Goal: Information Seeking & Learning: Learn about a topic

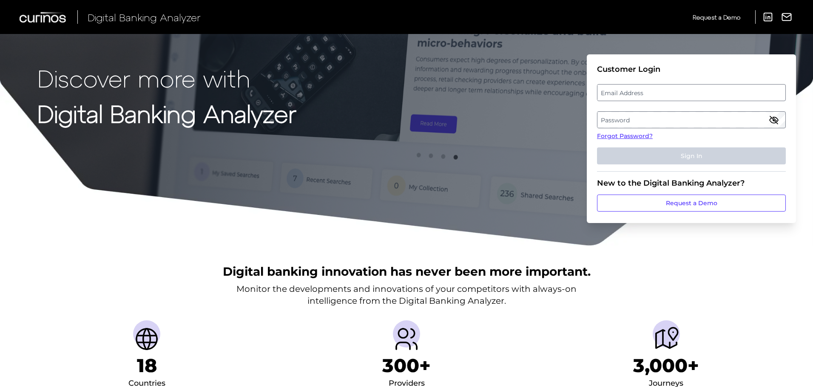
click at [625, 93] on label "Email Address" at bounding box center [690, 92] width 187 height 15
click at [625, 93] on input "email" at bounding box center [691, 92] width 189 height 17
type input "[EMAIL_ADDRESS][DOMAIN_NAME]"
click at [651, 119] on label "Password" at bounding box center [690, 119] width 187 height 15
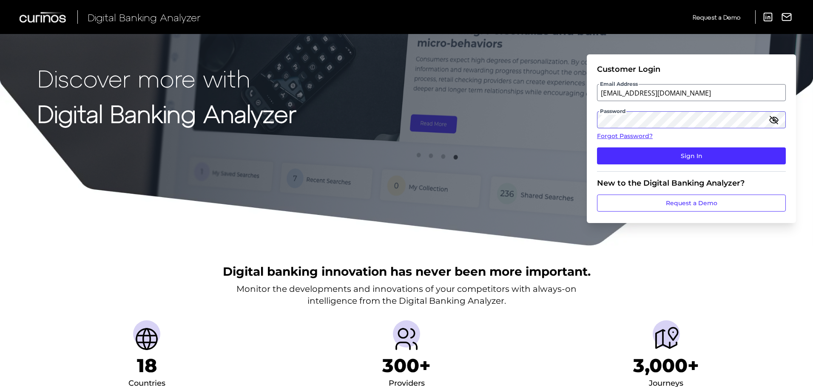
click at [597, 147] on button "Sign In" at bounding box center [691, 155] width 189 height 17
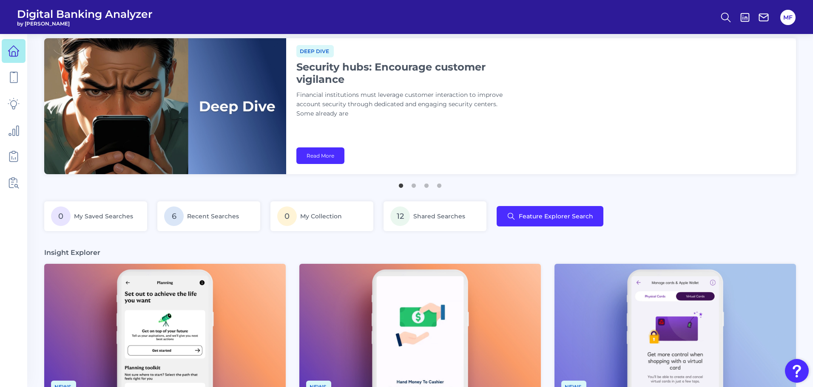
scroll to position [10, 0]
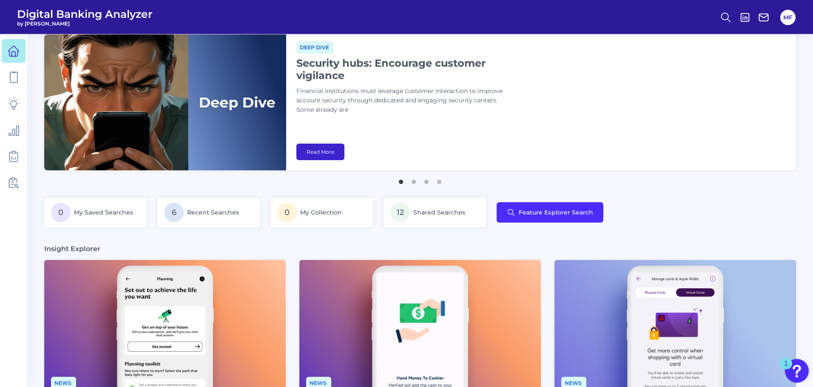
click at [324, 147] on link "Read More" at bounding box center [320, 152] width 48 height 17
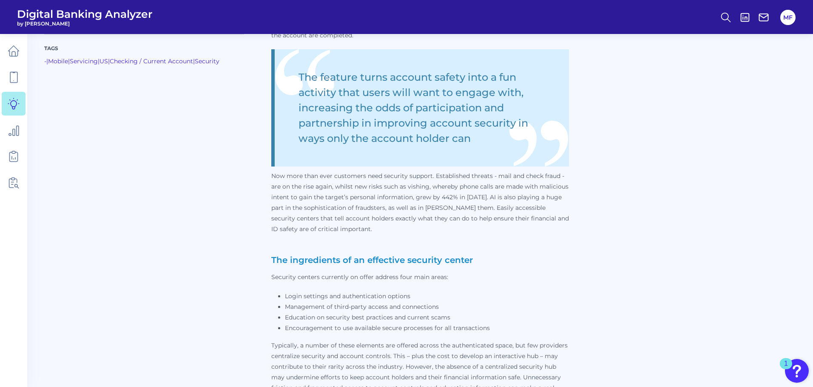
scroll to position [475, 0]
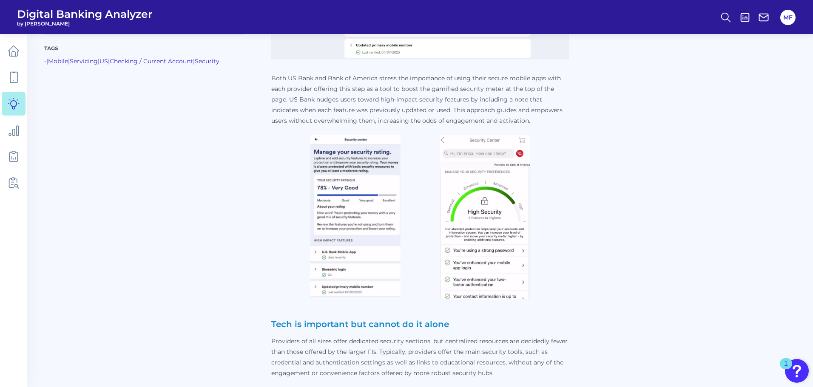
scroll to position [2160, 0]
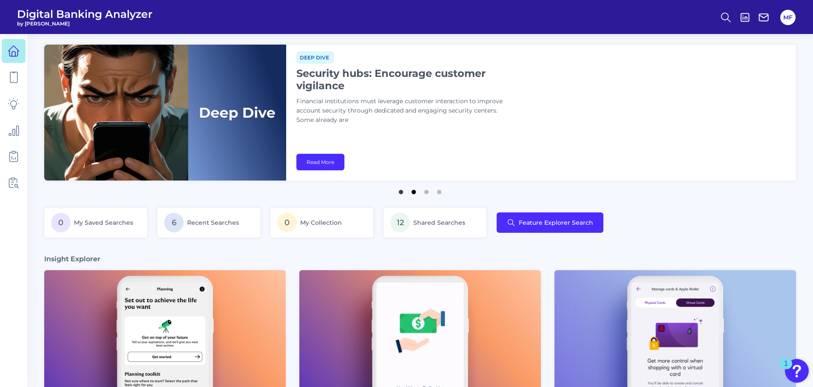
click at [411, 194] on button "2" at bounding box center [413, 190] width 8 height 8
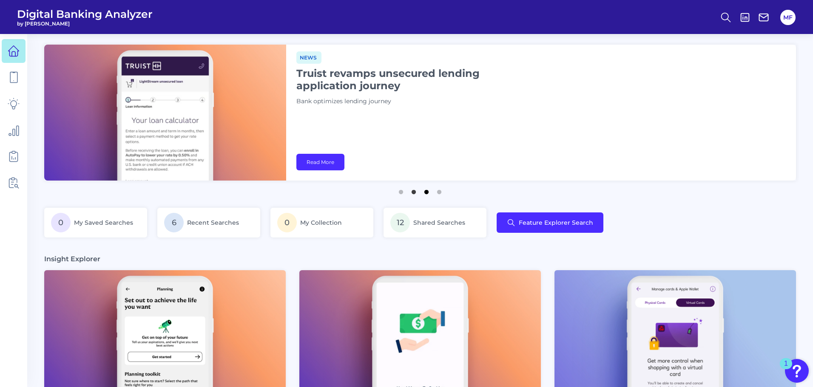
click at [422, 194] on button "3" at bounding box center [426, 190] width 8 height 8
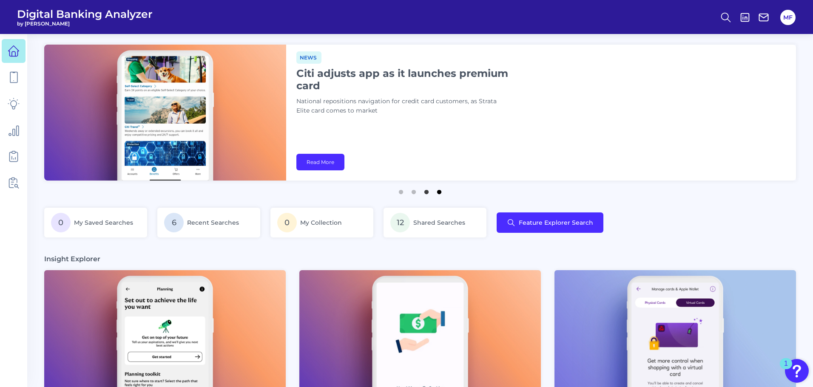
click at [439, 191] on button "4" at bounding box center [439, 190] width 8 height 8
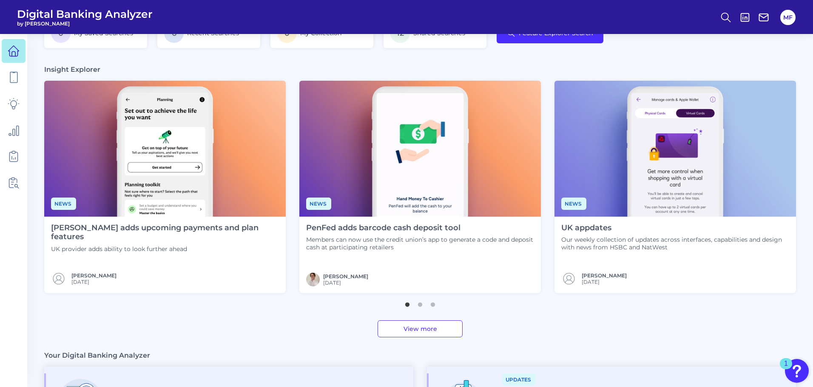
scroll to position [189, 0]
click at [175, 152] on img at bounding box center [164, 149] width 241 height 136
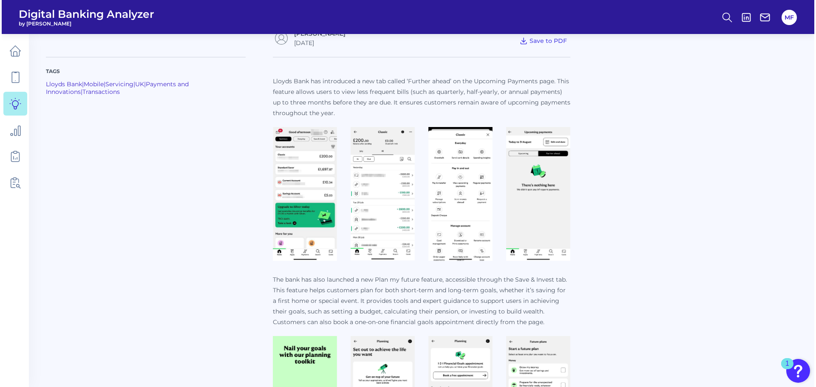
scroll to position [275, 0]
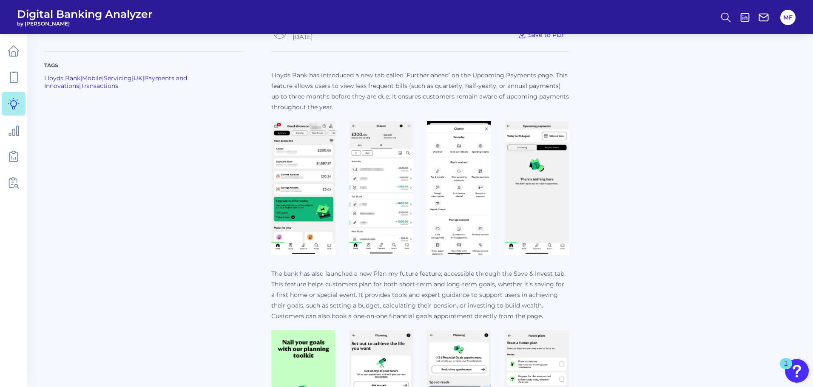
click at [317, 213] on img at bounding box center [303, 188] width 64 height 134
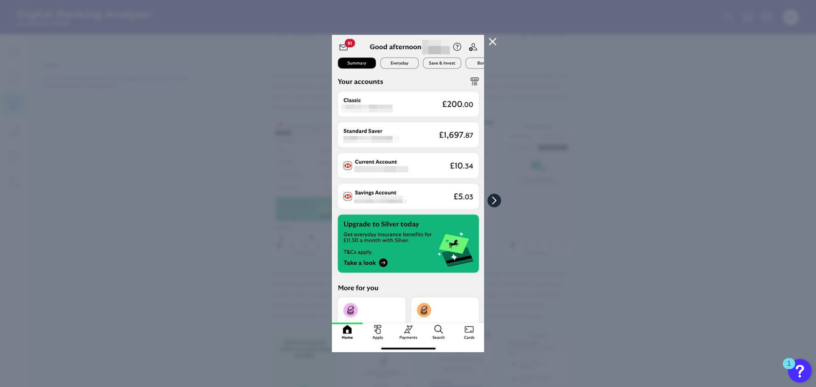
click at [494, 202] on icon at bounding box center [494, 200] width 3 height 7
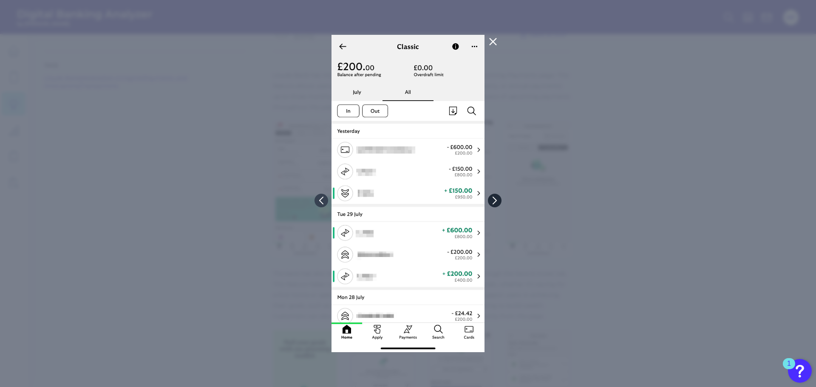
click at [494, 202] on icon at bounding box center [495, 201] width 8 height 8
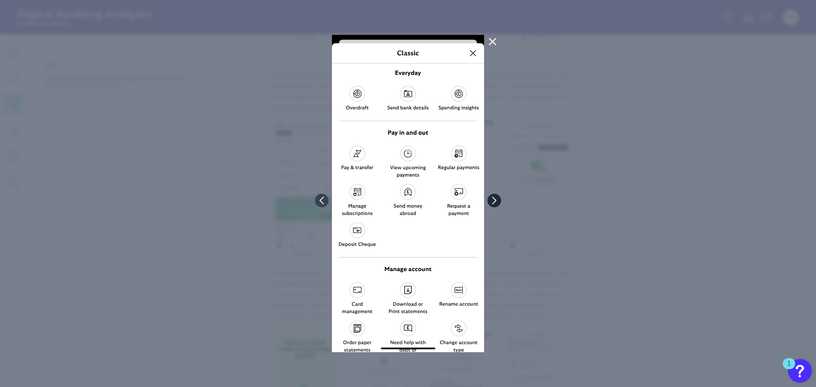
click at [494, 202] on icon at bounding box center [494, 200] width 3 height 7
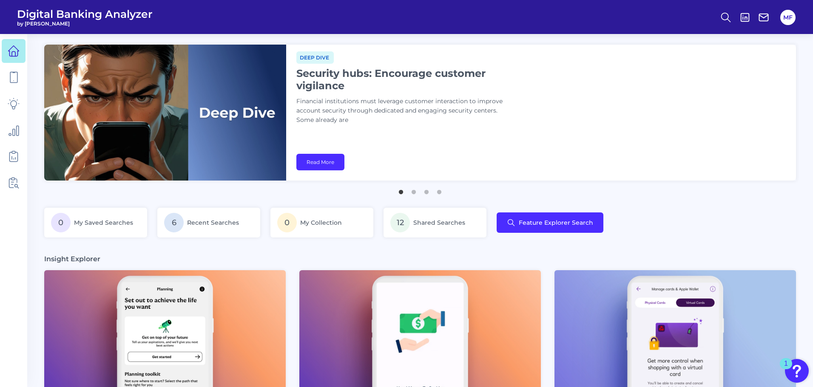
click at [212, 337] on img at bounding box center [164, 338] width 241 height 136
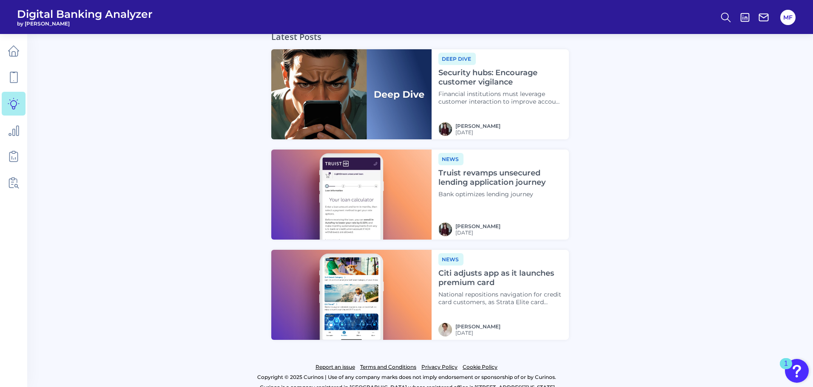
scroll to position [732, 0]
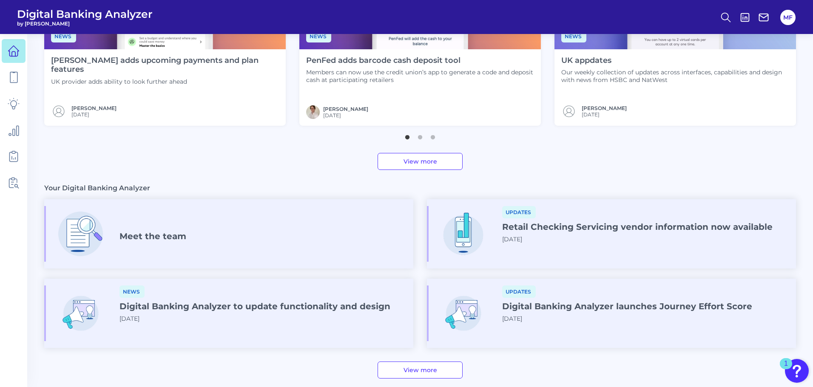
scroll to position [354, 0]
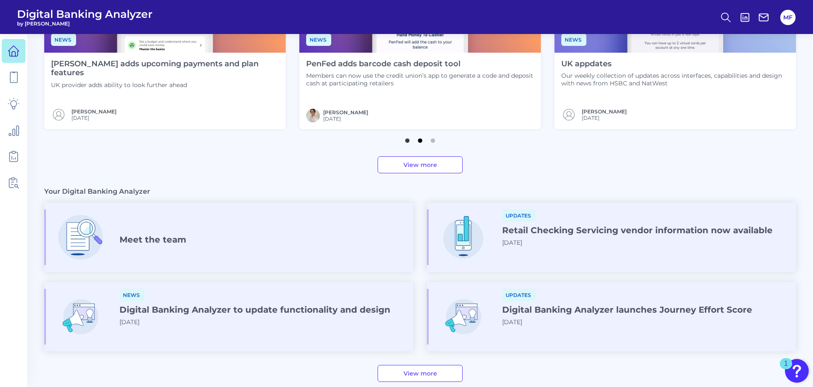
click at [420, 142] on button "2" at bounding box center [420, 138] width 8 height 8
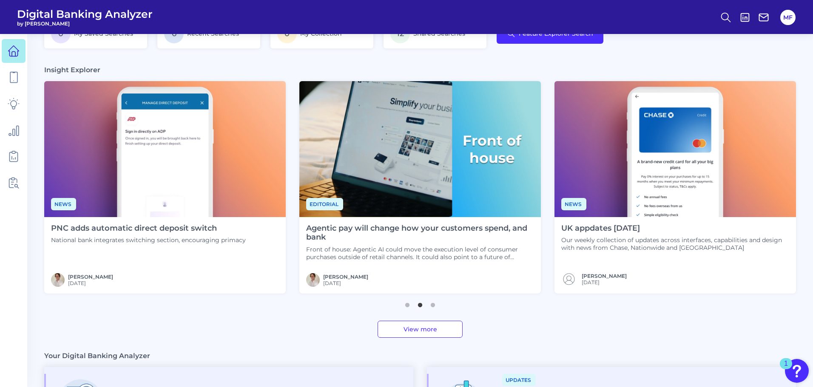
scroll to position [189, 0]
click at [441, 239] on h4 "Agentic pay will change how your customers spend, and bank" at bounding box center [420, 233] width 228 height 18
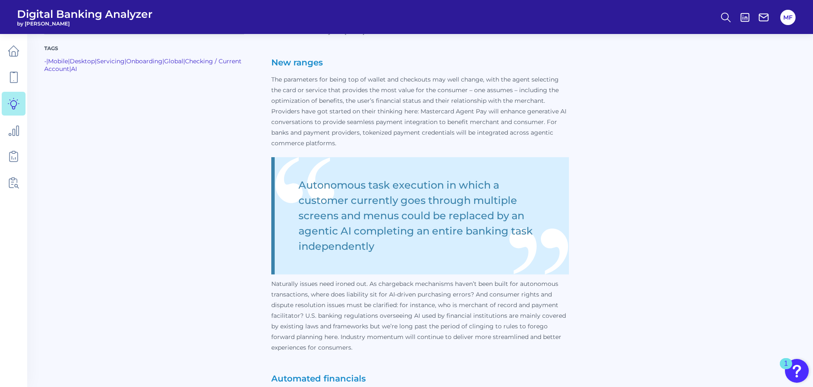
scroll to position [595, 0]
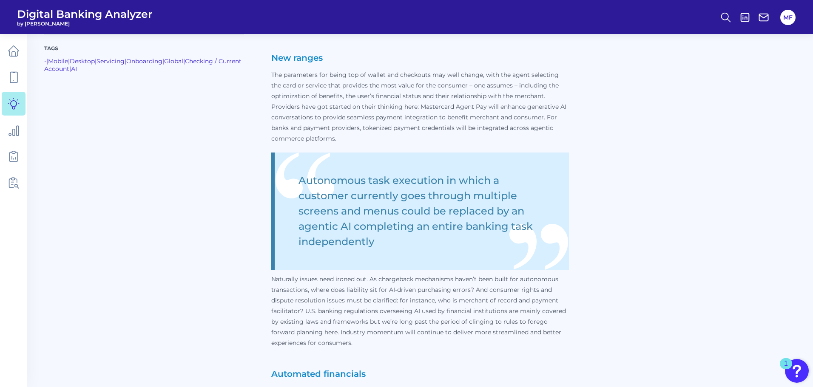
click at [617, 90] on div "Tags - | Mobile | Desktop | Servicing | Onboarding | Global | Checking / Curren…" at bounding box center [419, 190] width 751 height 923
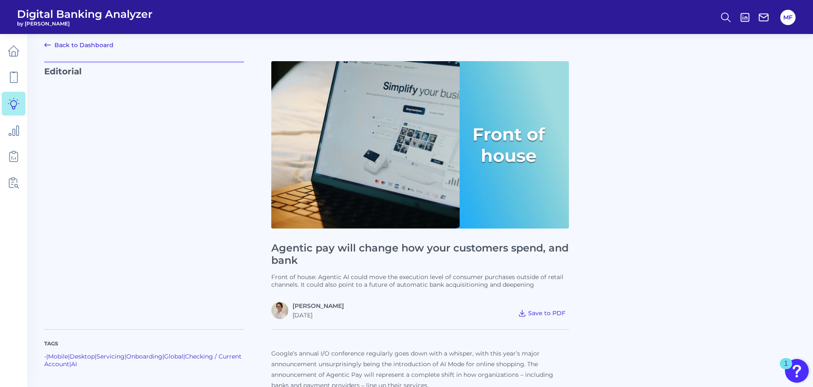
scroll to position [0, 0]
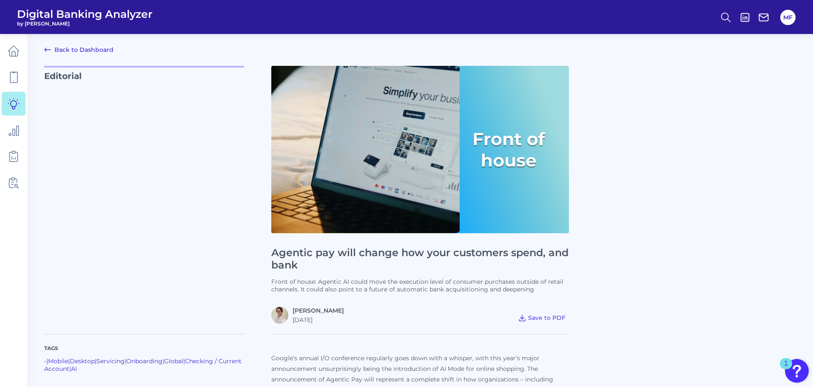
click at [93, 50] on link "Back to Dashboard" at bounding box center [78, 50] width 69 height 10
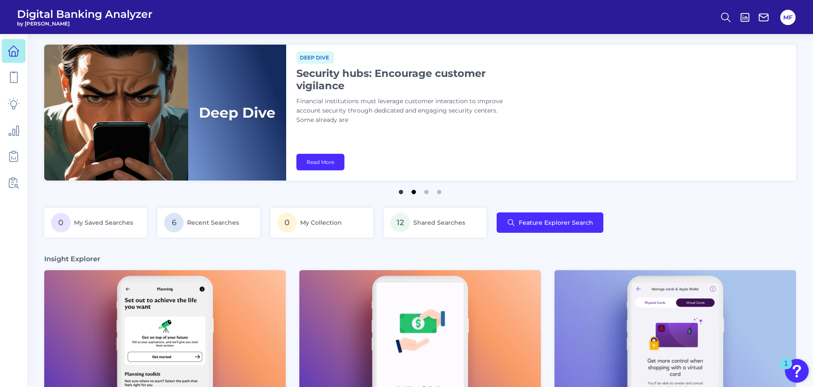
click at [411, 192] on button "2" at bounding box center [413, 190] width 8 height 8
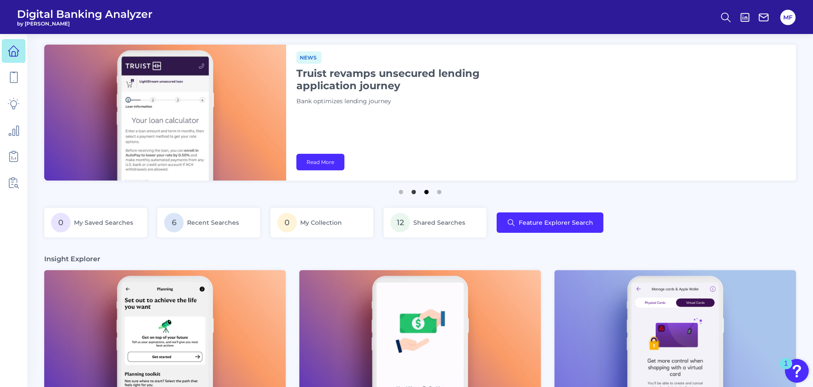
click at [426, 194] on button "3" at bounding box center [426, 190] width 8 height 8
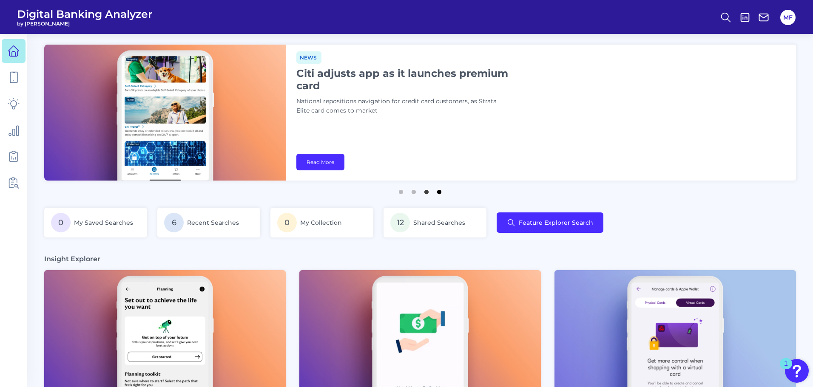
click at [441, 192] on button "4" at bounding box center [439, 190] width 8 height 8
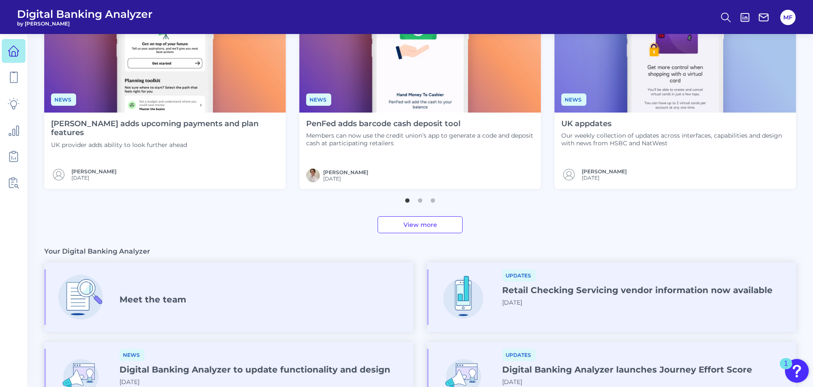
scroll to position [294, 0]
click at [420, 202] on button "2" at bounding box center [420, 198] width 8 height 8
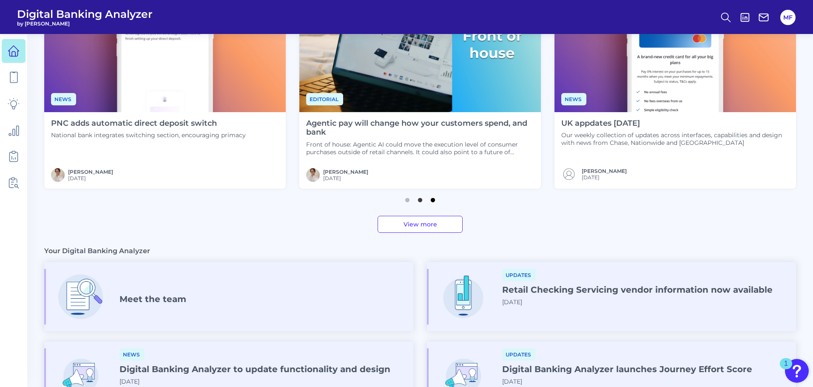
click at [430, 202] on button "3" at bounding box center [432, 198] width 8 height 8
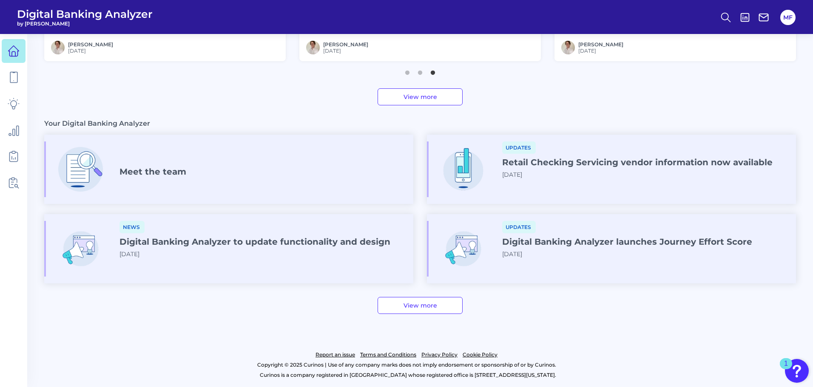
scroll to position [421, 0]
click at [416, 308] on link "View more" at bounding box center [419, 306] width 85 height 17
